Goal: Navigation & Orientation: Go to known website

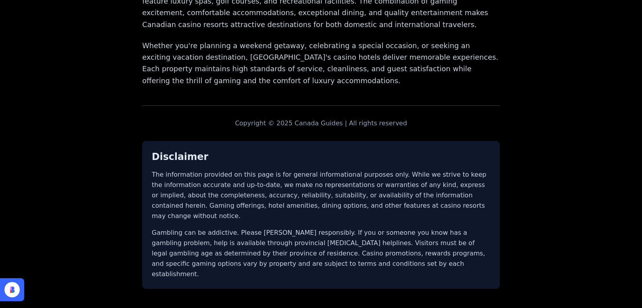
scroll to position [2726, 0]
